Goal: Information Seeking & Learning: Learn about a topic

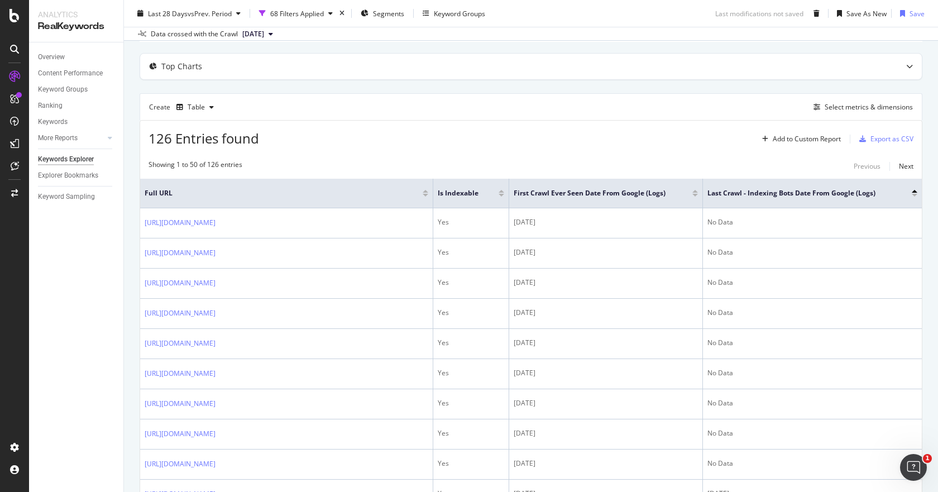
scroll to position [112, 0]
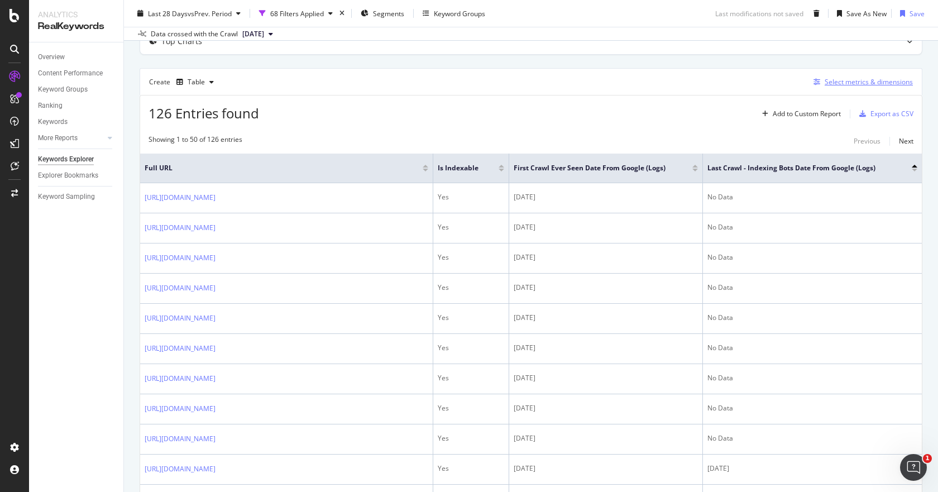
click at [841, 80] on div "Select metrics & dimensions" at bounding box center [869, 81] width 88 height 9
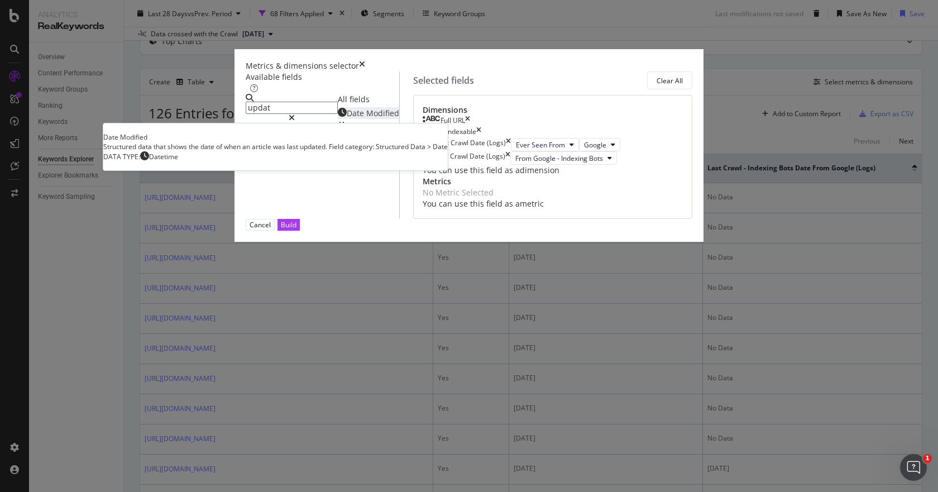
type input "updat"
click at [366, 118] on span "Modified" at bounding box center [382, 113] width 33 height 11
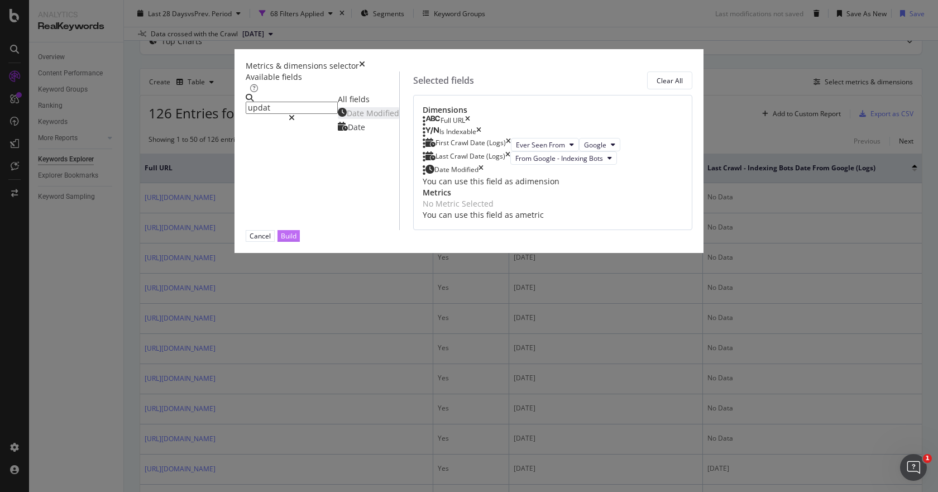
click at [297, 241] on div "Build" at bounding box center [289, 235] width 16 height 9
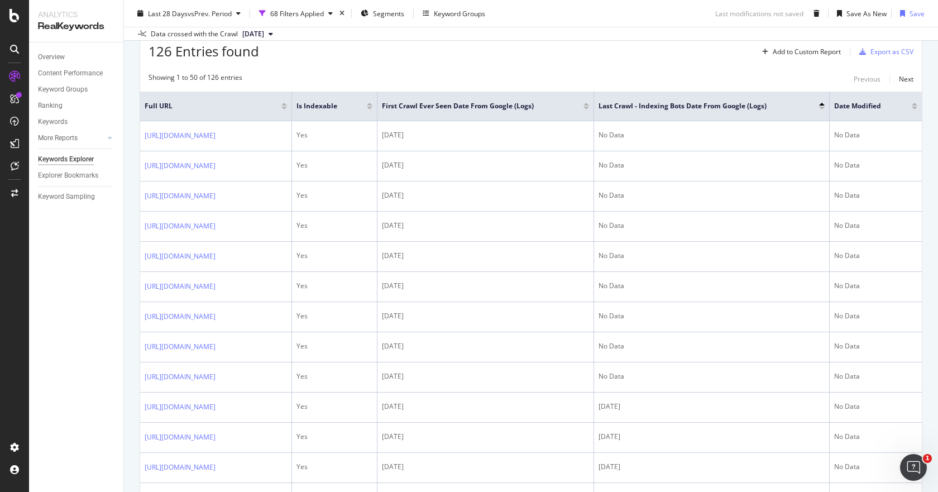
scroll to position [115, 0]
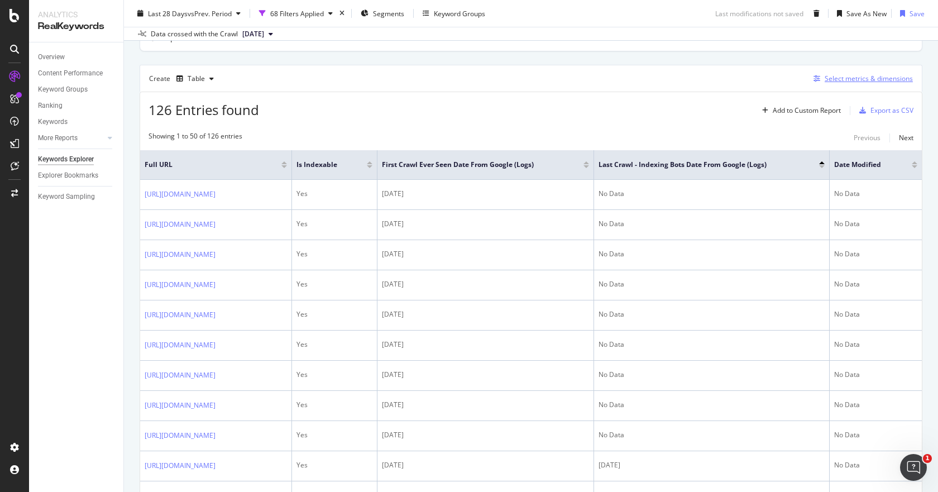
click at [866, 77] on div "Select metrics & dimensions" at bounding box center [869, 78] width 88 height 9
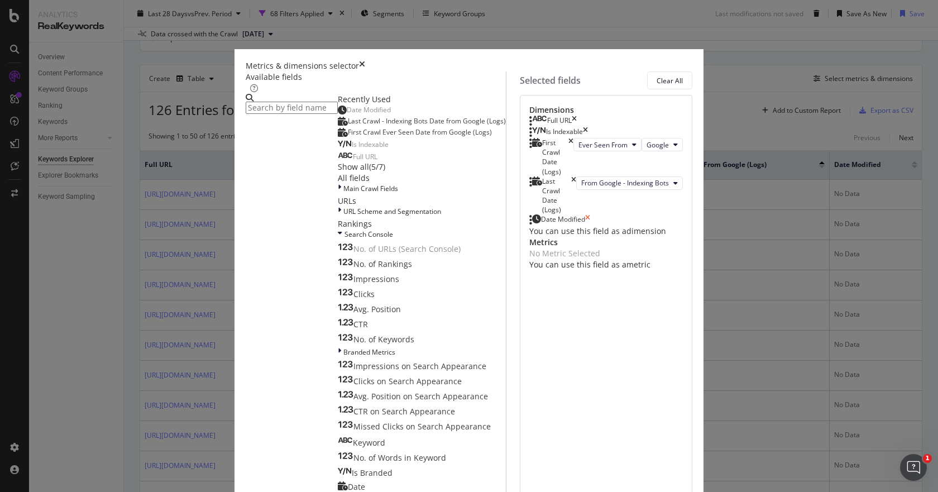
click at [590, 226] on icon "times" at bounding box center [587, 219] width 5 height 11
click at [312, 110] on input "modal" at bounding box center [292, 108] width 92 height 12
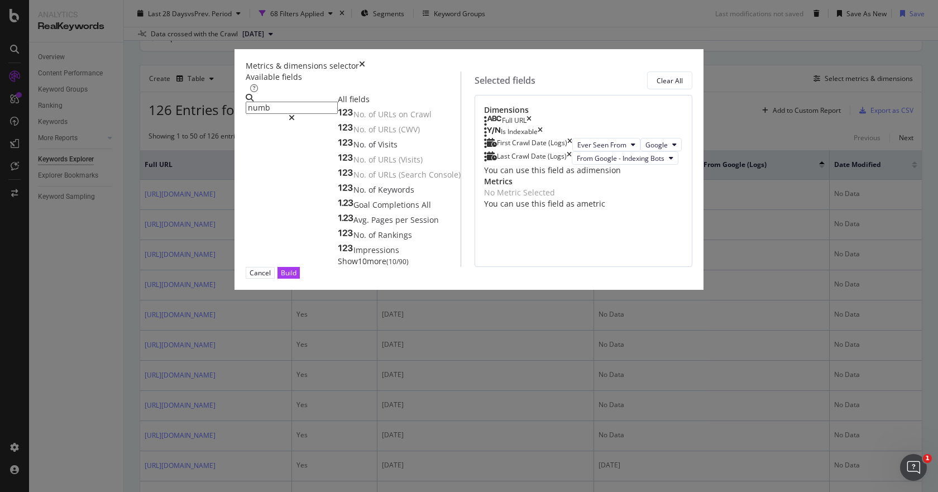
drag, startPoint x: 313, startPoint y: 106, endPoint x: 209, endPoint y: 107, distance: 103.9
click at [209, 107] on div "Metrics & dimensions selector Available fields numb All fields No. of URLs on C…" at bounding box center [469, 246] width 938 height 492
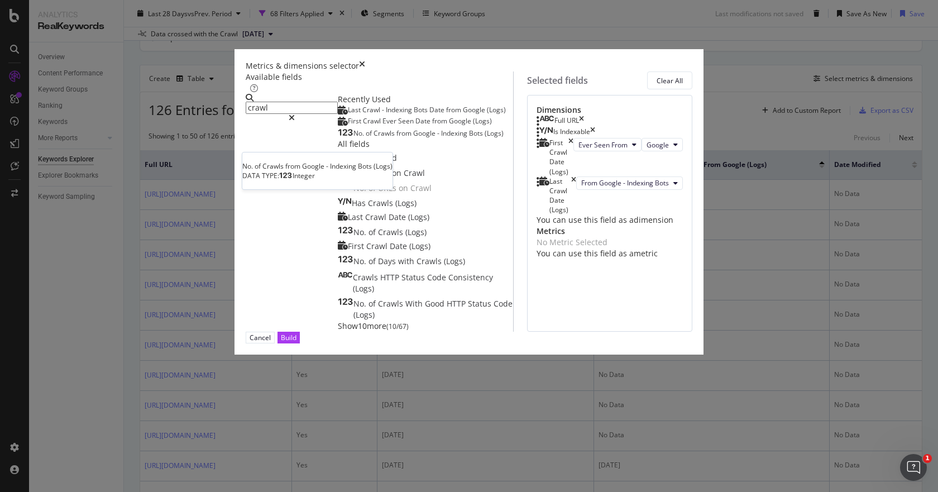
type input "crawl"
click at [397, 138] on span "from" at bounding box center [405, 132] width 17 height 9
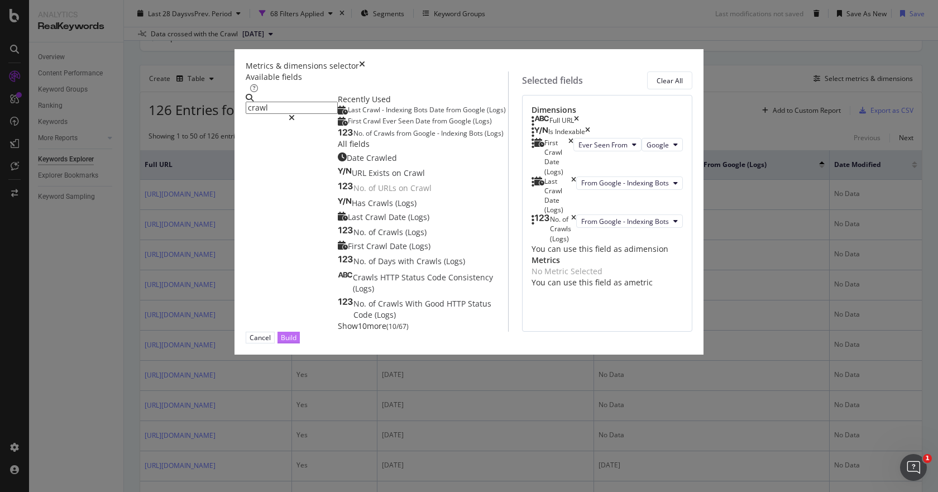
click at [297, 342] on div "Build" at bounding box center [289, 337] width 16 height 9
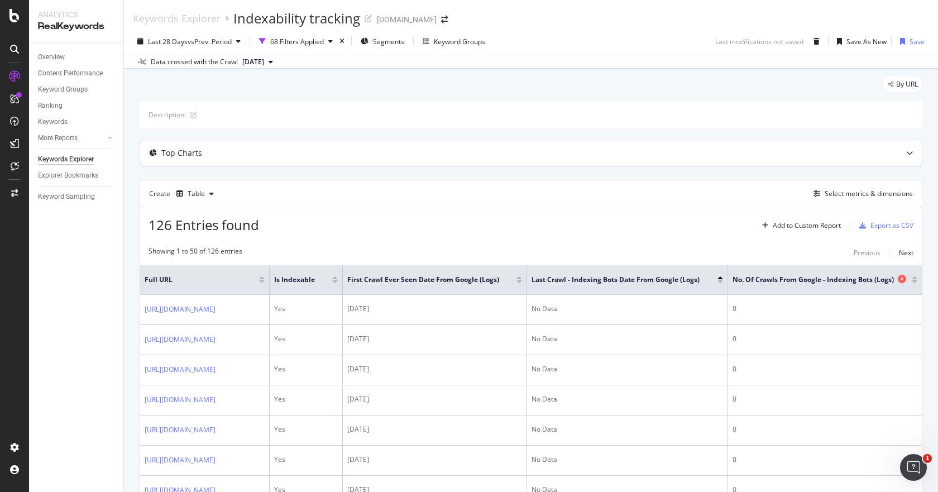
click at [894, 279] on span "No. of Crawls from Google - Indexing Bots (Logs)" at bounding box center [814, 280] width 163 height 10
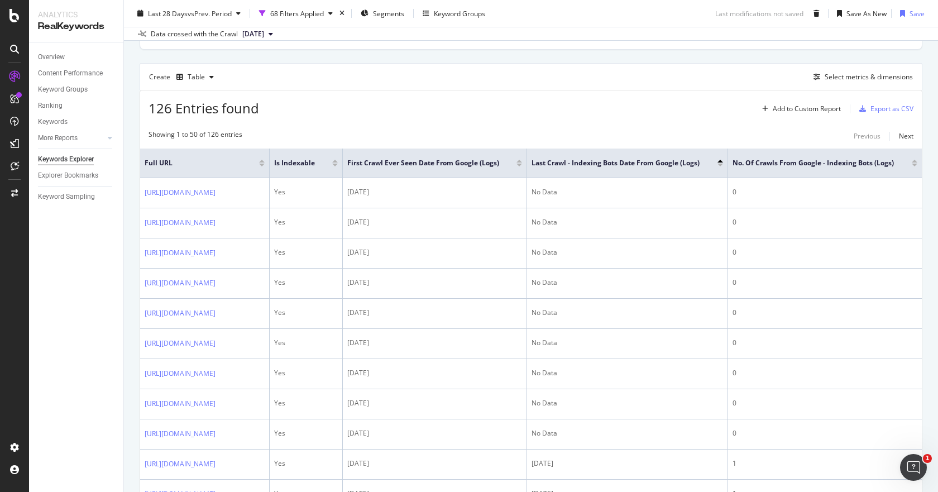
scroll to position [98, 0]
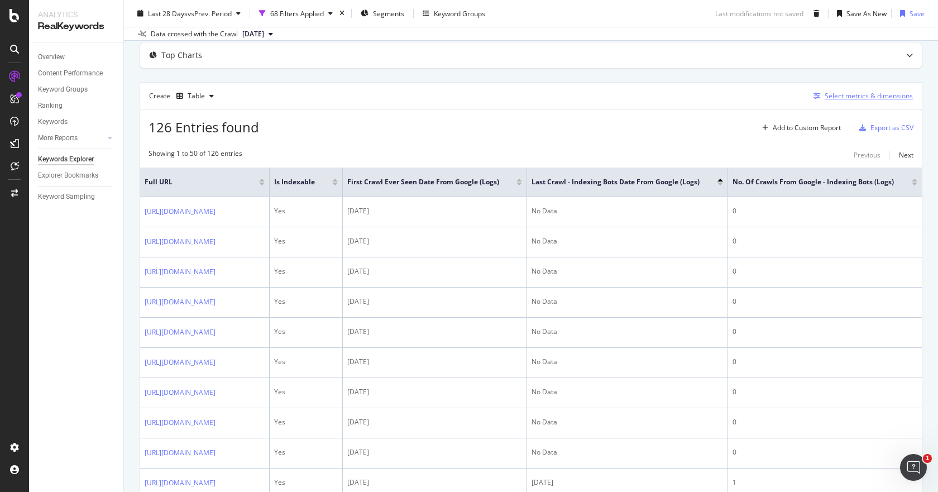
click at [848, 96] on div "Select metrics & dimensions" at bounding box center [869, 95] width 88 height 9
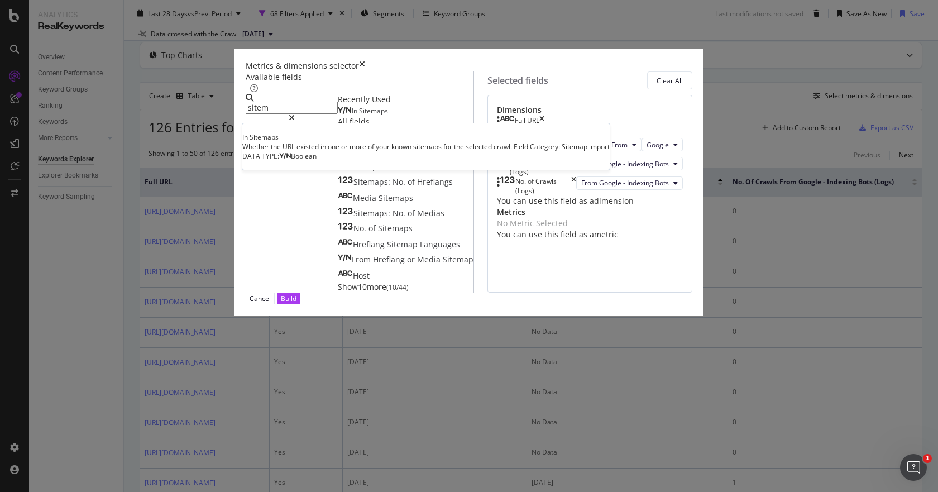
type input "sitem"
click at [359, 116] on span "Sitemaps" at bounding box center [373, 110] width 29 height 9
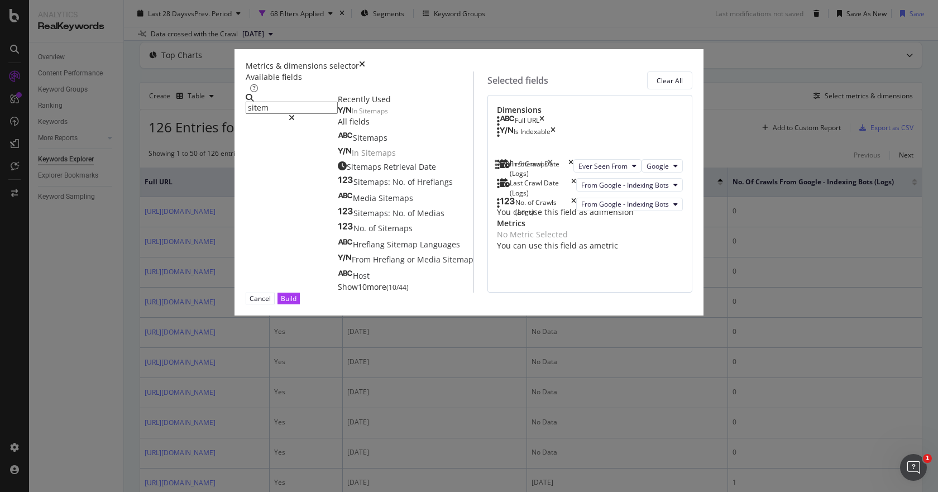
drag, startPoint x: 607, startPoint y: 300, endPoint x: 609, endPoint y: 165, distance: 134.6
click at [609, 165] on body "Analytics RealKeywords Overview Content Performance Keyword Groups Ranking Keyw…" at bounding box center [469, 246] width 938 height 492
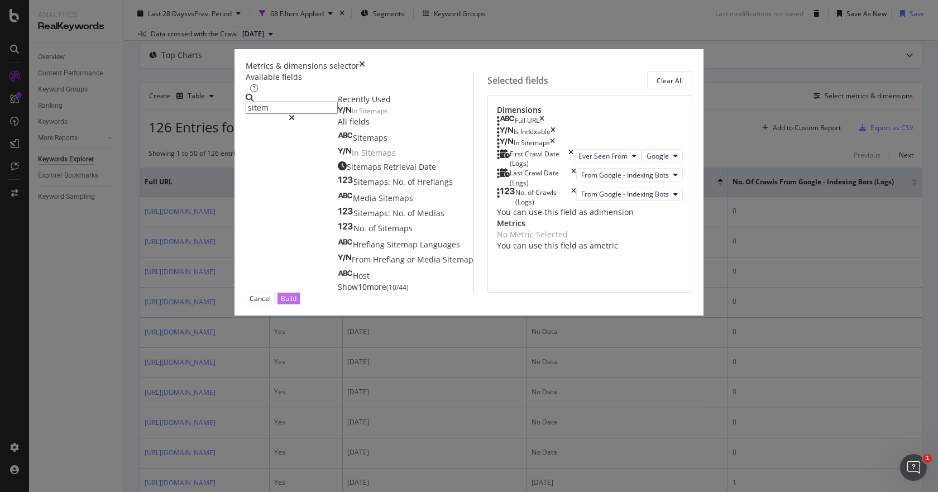
click at [297, 303] on div "Build" at bounding box center [289, 298] width 16 height 9
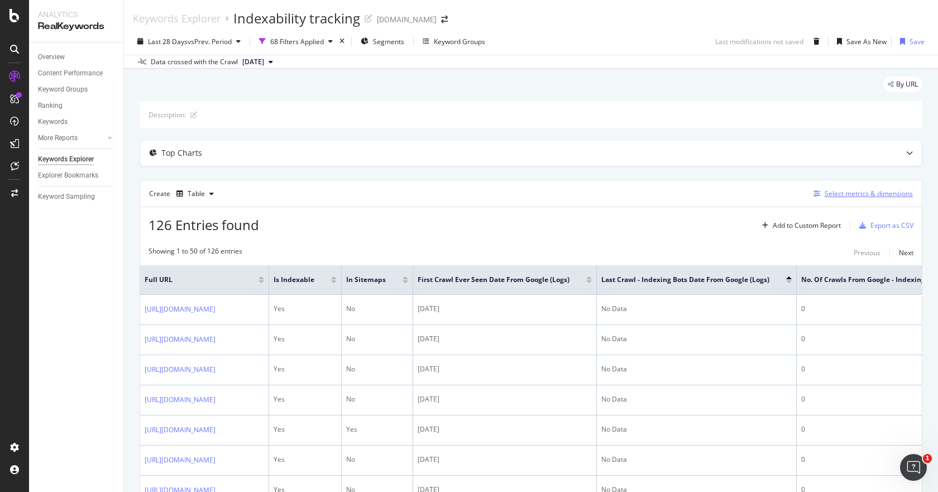
click at [883, 197] on div "Select metrics & dimensions" at bounding box center [869, 193] width 88 height 9
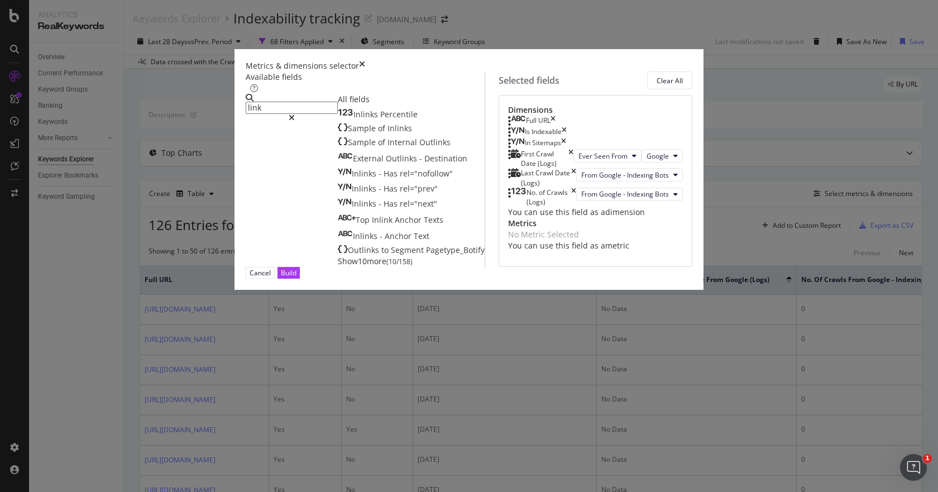
click at [338, 267] on div "Inlinks Percentile Sample of Inlinks Sample of Internal Outlinks External Outli…" at bounding box center [411, 187] width 147 height 160
click at [338, 266] on span "Show 10 more" at bounding box center [362, 261] width 49 height 11
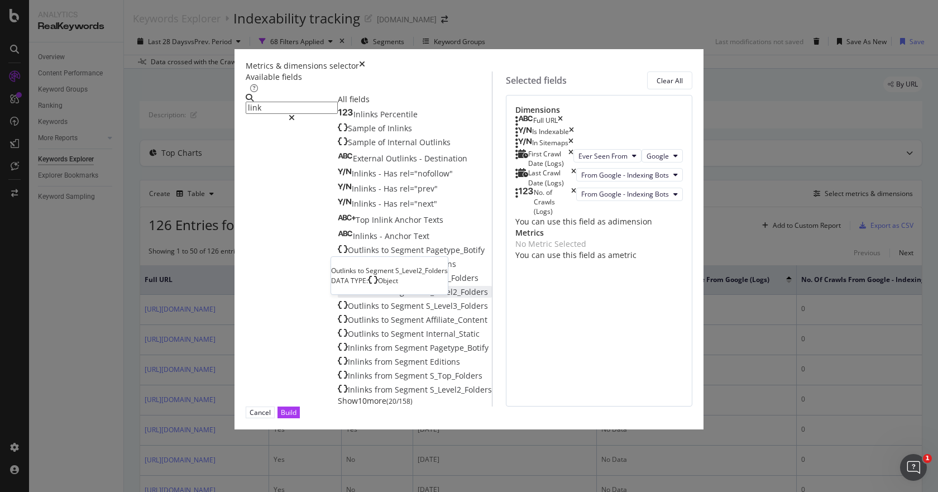
scroll to position [33, 0]
click at [338, 406] on span "Show 10 more" at bounding box center [362, 400] width 49 height 11
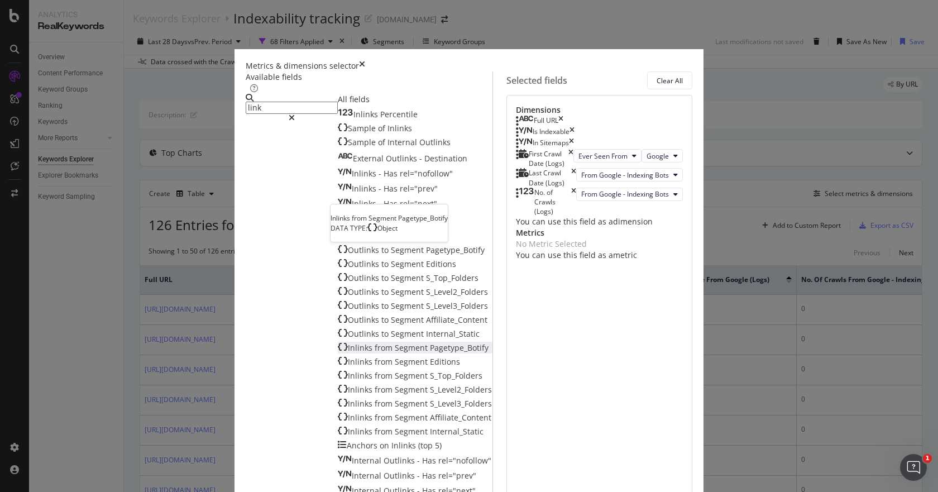
scroll to position [171, 0]
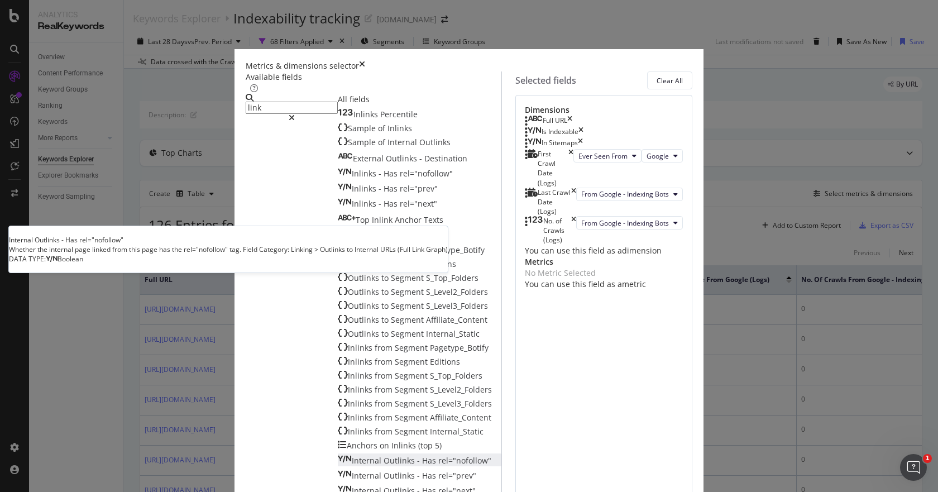
scroll to position [305, 0]
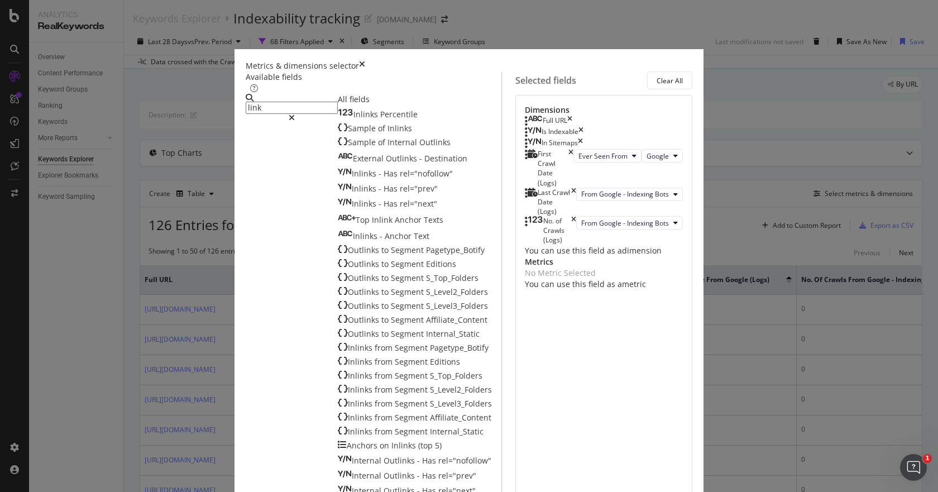
click at [251, 108] on input "link" at bounding box center [292, 108] width 92 height 12
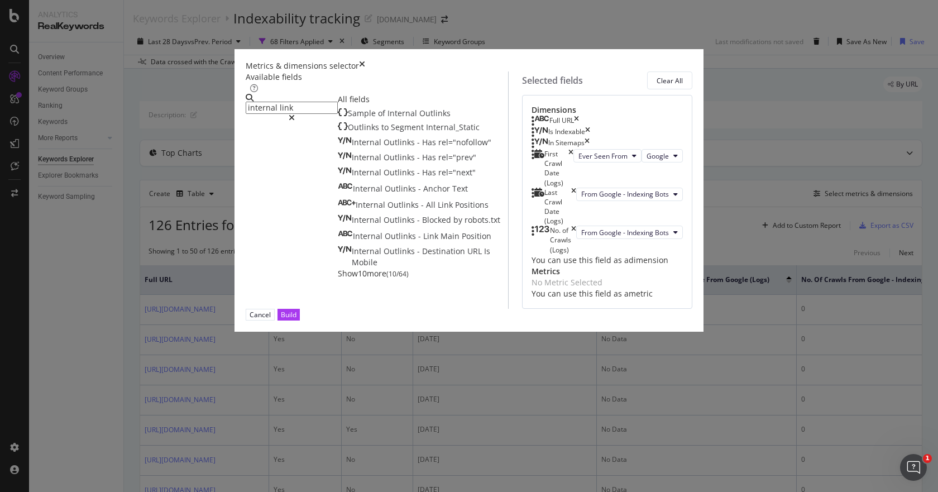
scroll to position [0, 0]
click at [338, 279] on span "Show 10 more" at bounding box center [362, 273] width 49 height 11
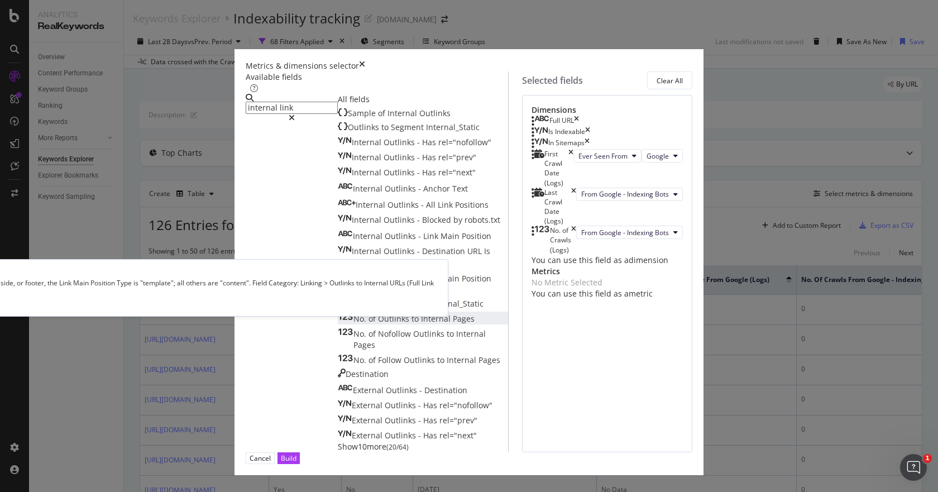
scroll to position [23, 0]
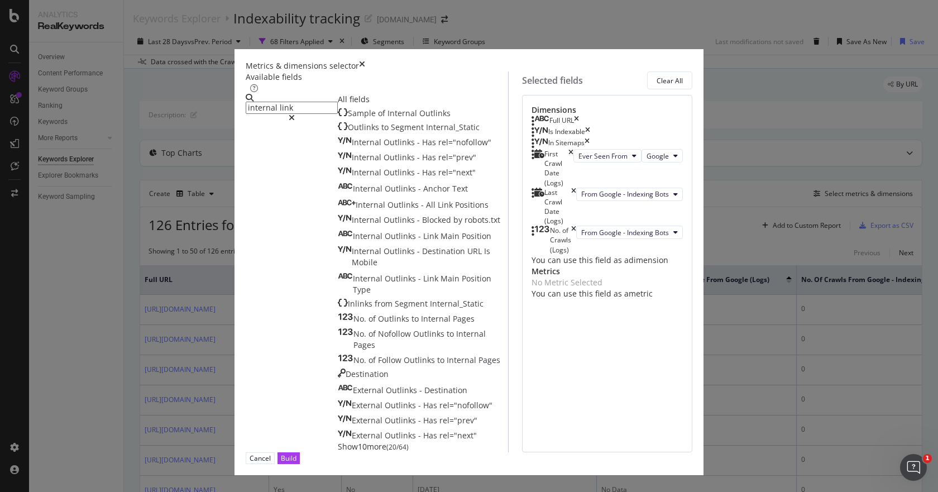
click at [338, 441] on span "Show 10 more" at bounding box center [362, 446] width 49 height 11
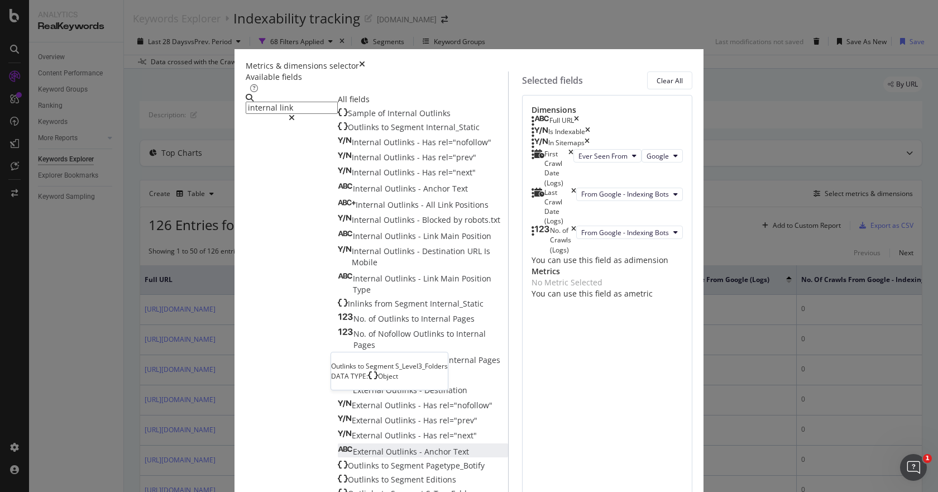
scroll to position [164, 0]
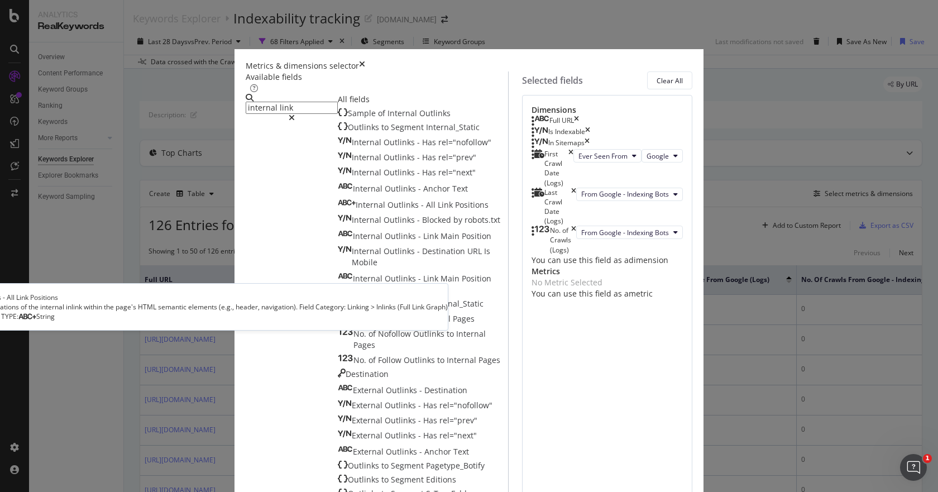
scroll to position [434, 0]
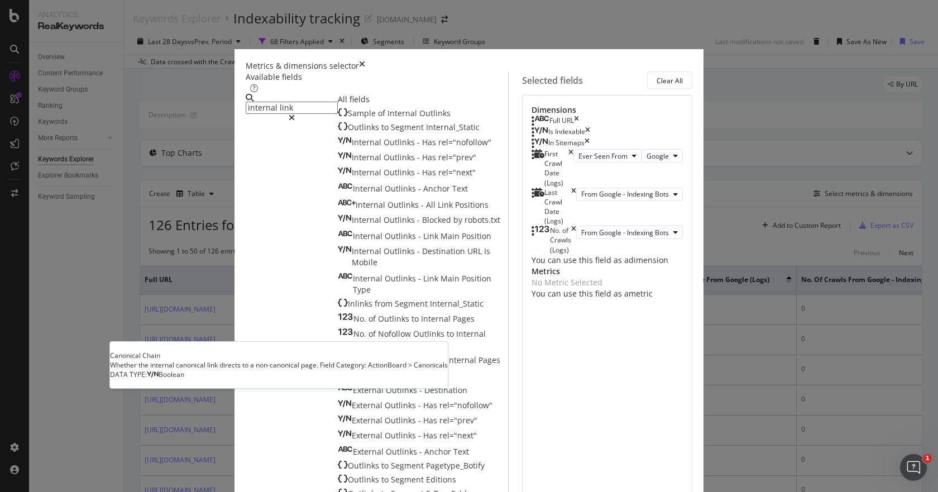
scroll to position [568, 0]
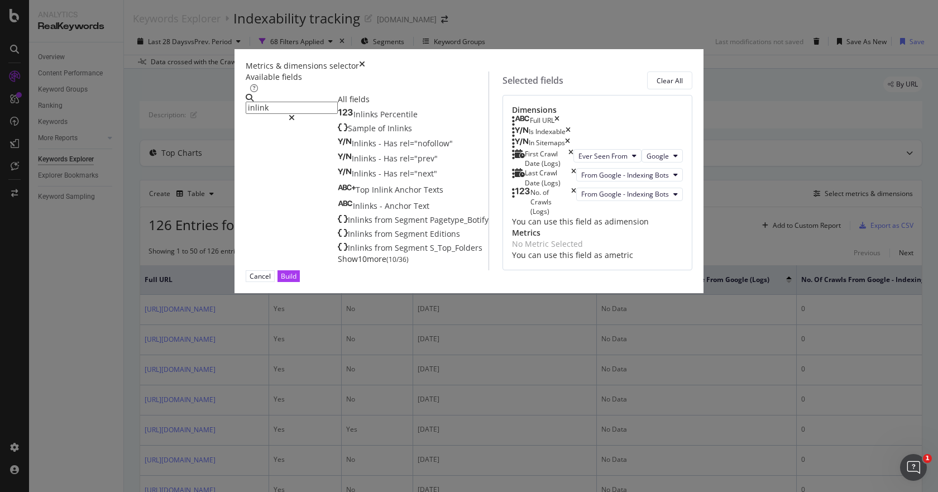
type input "inlink"
click at [338, 264] on span "Show 10 more" at bounding box center [362, 259] width 49 height 11
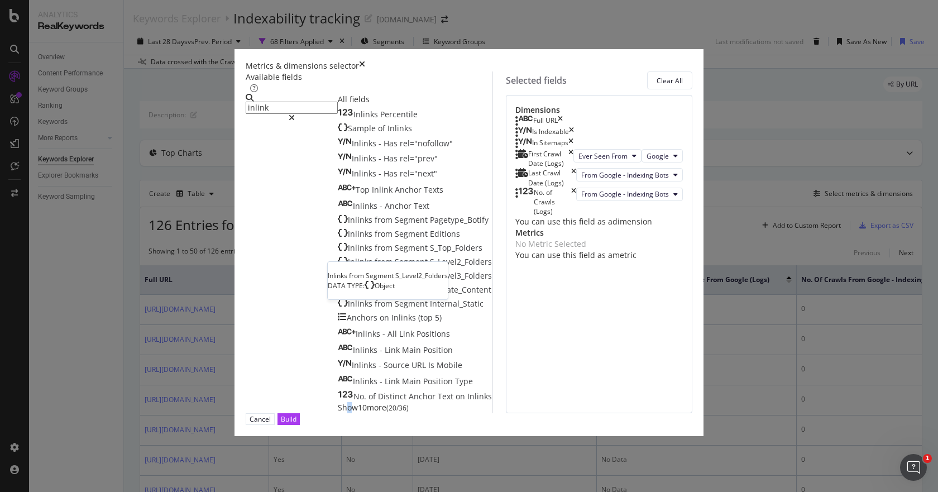
click at [338, 265] on icon "modal" at bounding box center [343, 260] width 10 height 9
click at [653, 227] on icon "times" at bounding box center [650, 221] width 5 height 11
click at [338, 405] on span "Show 10 more" at bounding box center [362, 407] width 49 height 11
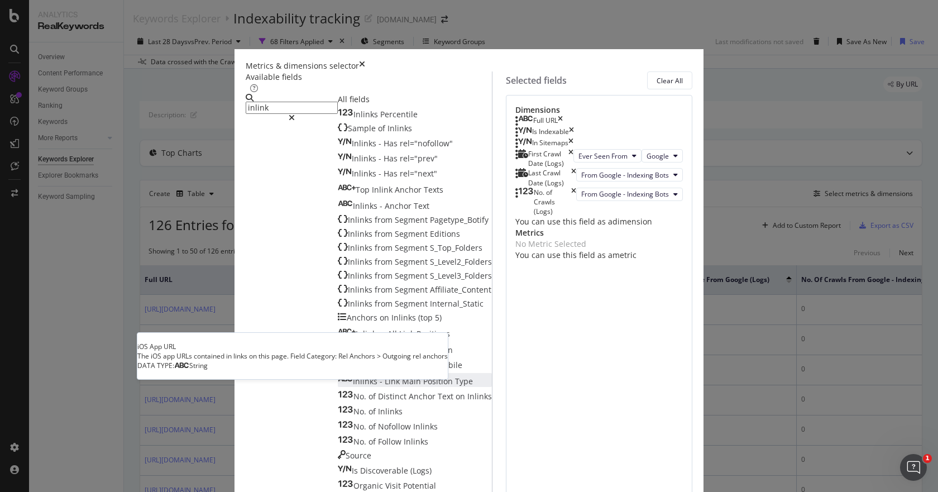
scroll to position [164, 0]
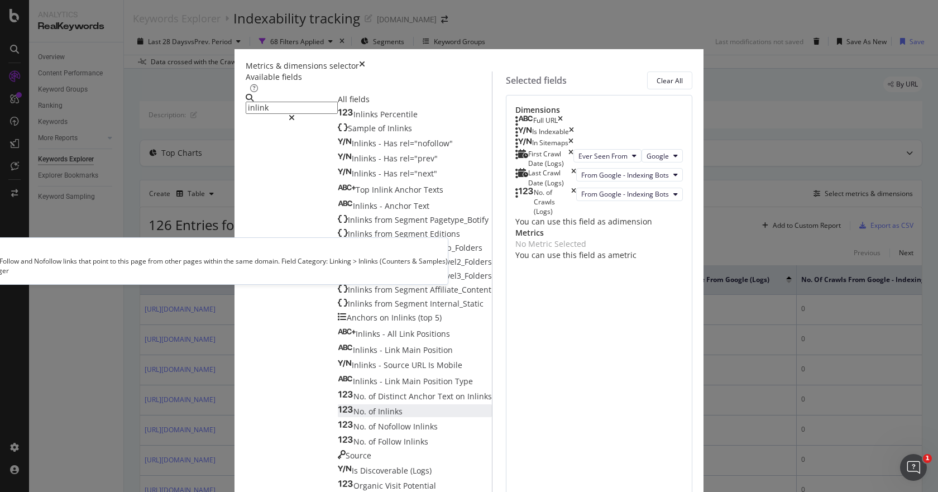
click at [378, 406] on span "Inlinks" at bounding box center [390, 411] width 25 height 11
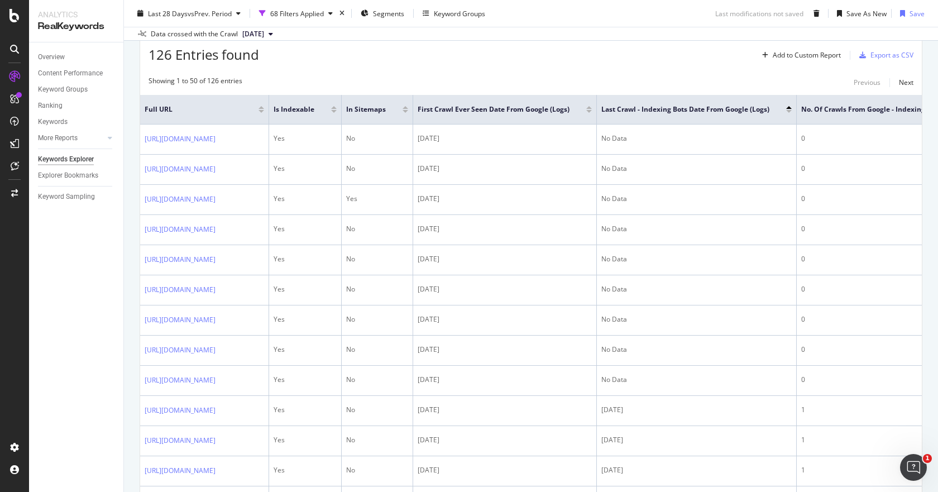
scroll to position [131, 0]
